Goal: Task Accomplishment & Management: Use online tool/utility

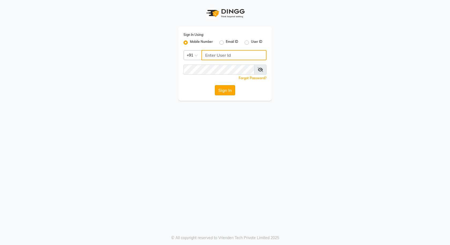
type input "9921430102"
click at [227, 91] on button "Sign In" at bounding box center [225, 90] width 20 height 10
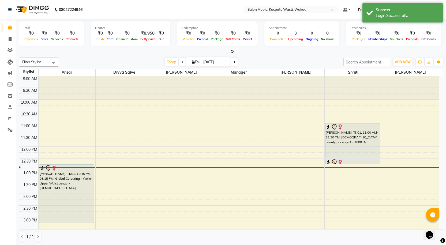
click at [230, 52] on icon at bounding box center [231, 51] width 3 height 4
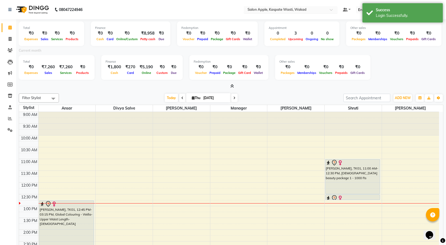
click at [292, 7] on input "text" at bounding box center [285, 9] width 78 height 5
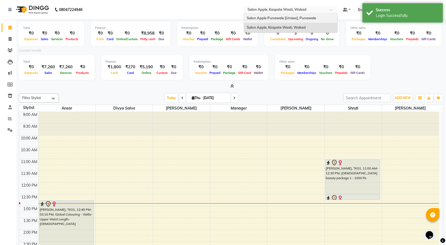
click at [292, 17] on span "Salon Apple Punawale [Unisex], Punawale" at bounding box center [280, 18] width 69 height 4
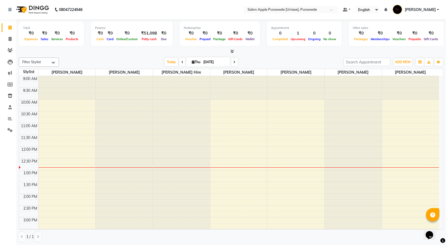
click at [231, 51] on icon at bounding box center [231, 51] width 3 height 4
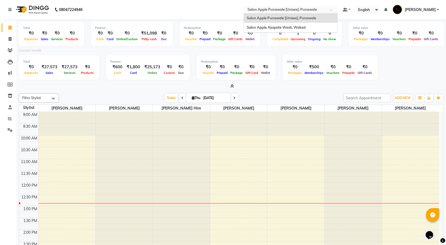
click at [294, 10] on input "text" at bounding box center [285, 9] width 78 height 5
click at [292, 24] on div "Salon Apple, Kaspate Wasti, Wakad" at bounding box center [290, 28] width 93 height 10
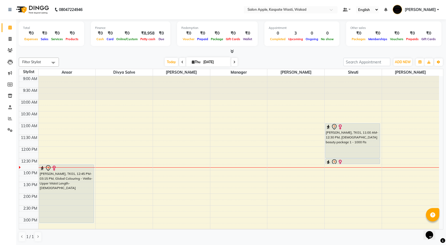
click at [231, 50] on icon at bounding box center [231, 51] width 3 height 4
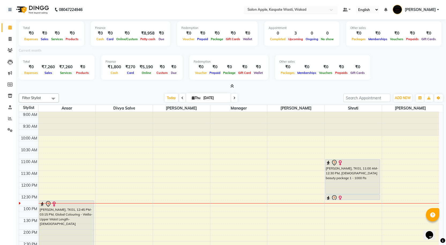
click at [297, 7] on input "text" at bounding box center [285, 9] width 78 height 5
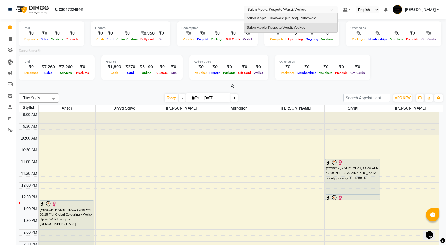
click at [293, 18] on span "Salon Apple Punawale [Unisex], Punawale" at bounding box center [280, 18] width 69 height 4
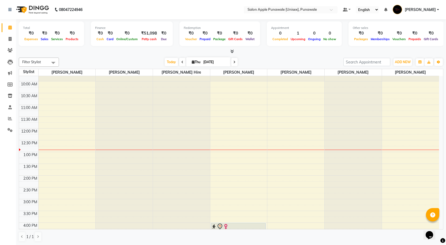
scroll to position [16, 0]
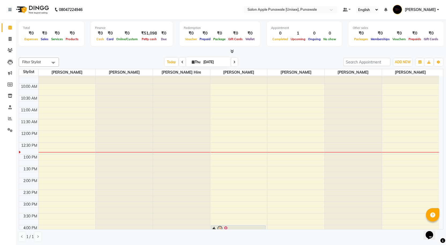
click at [15, 117] on li "Reports" at bounding box center [8, 119] width 16 height 12
click at [6, 120] on span at bounding box center [9, 119] width 9 height 6
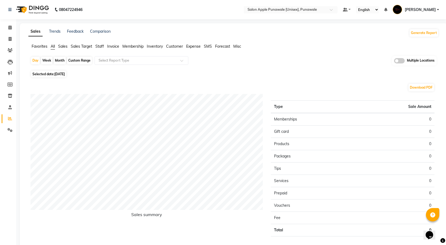
click at [59, 60] on div "Month" at bounding box center [60, 60] width 12 height 7
select select "9"
select select "2025"
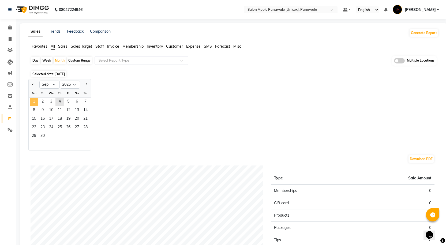
click at [33, 102] on span "1" at bounding box center [34, 102] width 9 height 9
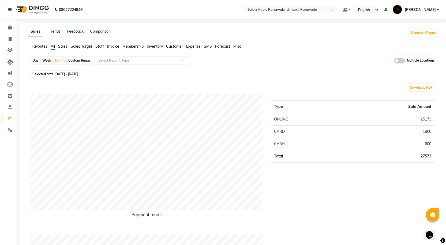
click at [265, 141] on div "Payment mode" at bounding box center [146, 160] width 240 height 132
